Goal: Find specific page/section: Find specific page/section

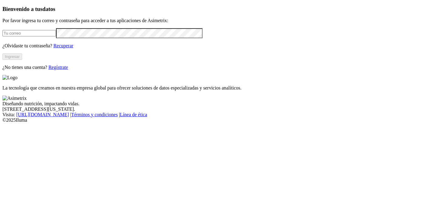
type input "[EMAIL_ADDRESS][PERSON_NAME][DOMAIN_NAME]"
click at [22, 60] on button "Ingresar" at bounding box center [12, 56] width 20 height 6
